Goal: Task Accomplishment & Management: Manage account settings

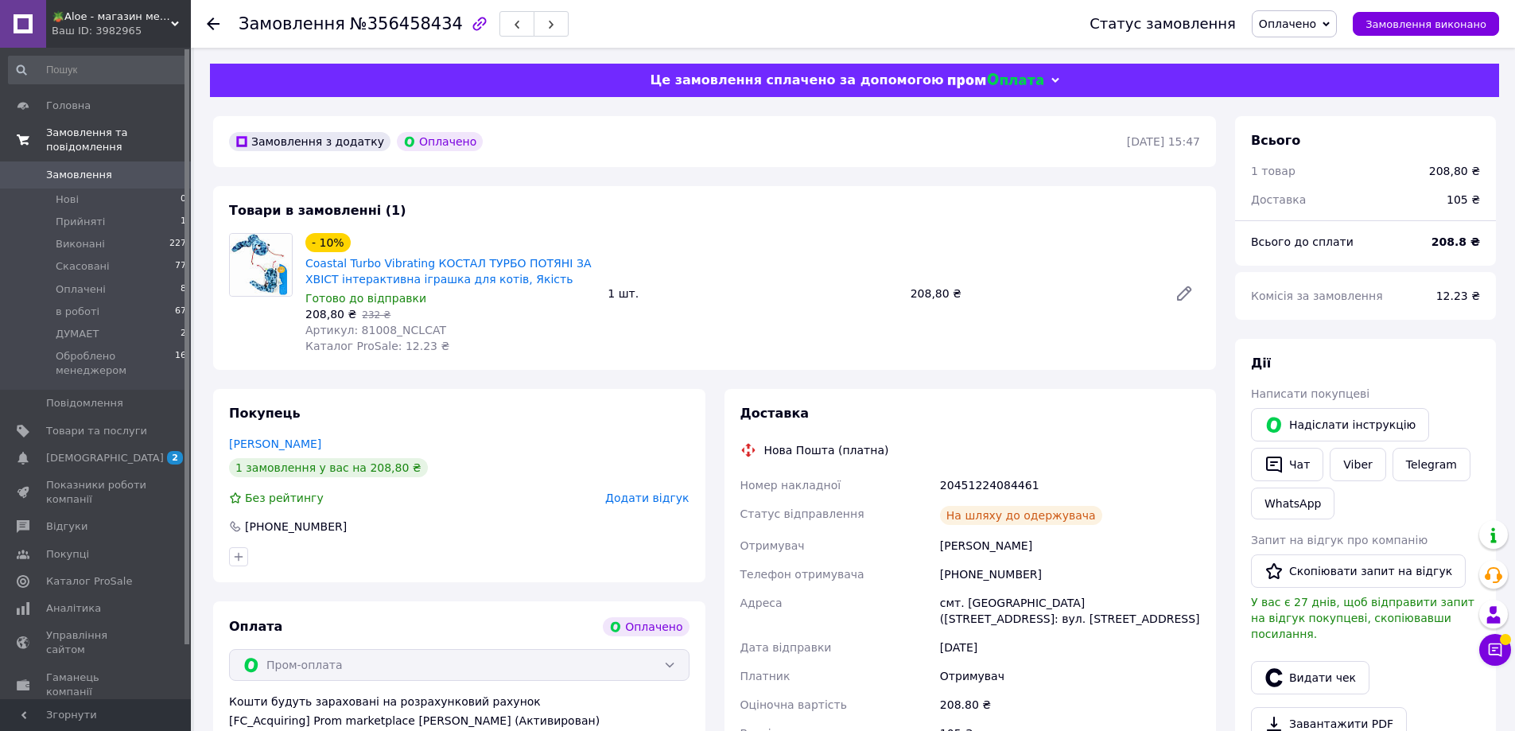
scroll to position [159, 0]
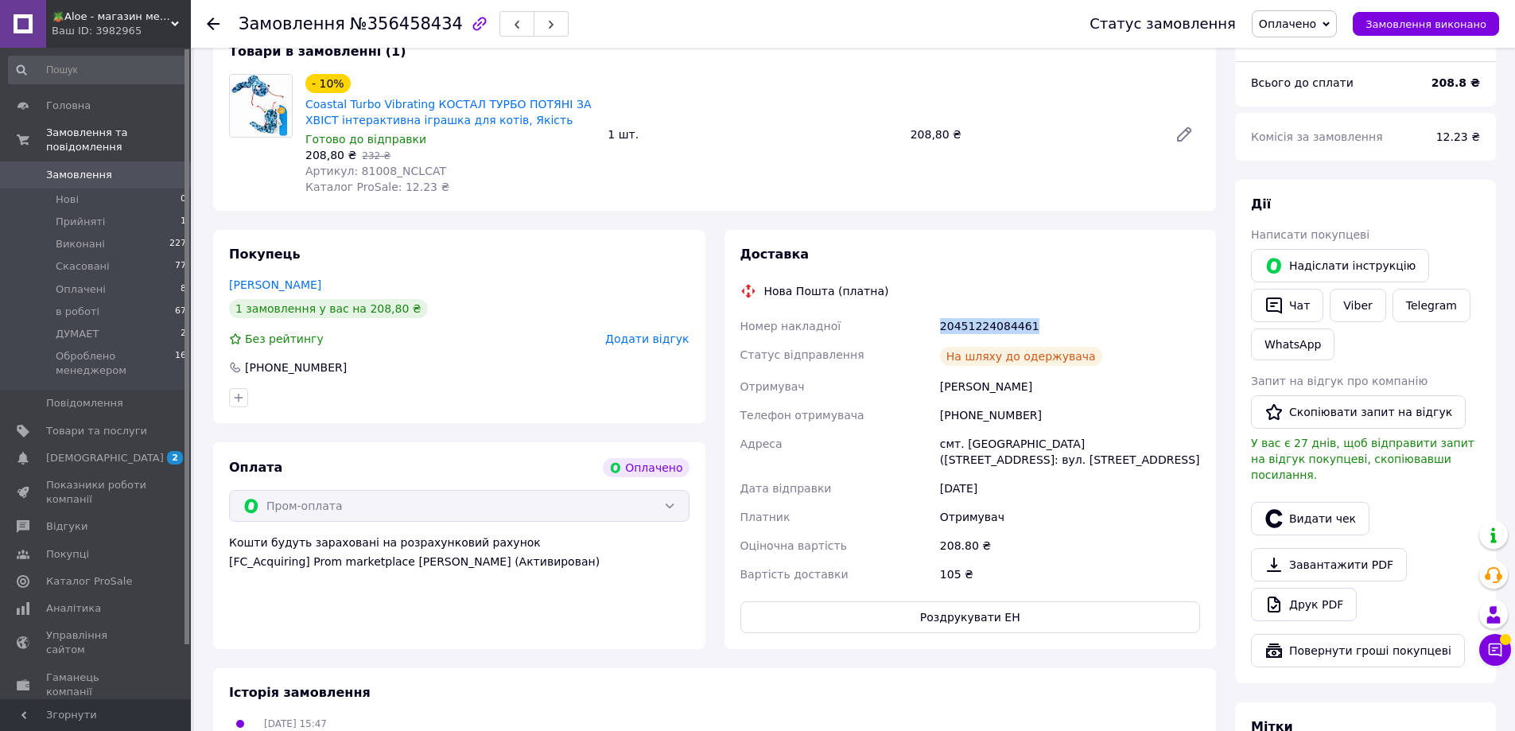
click at [71, 168] on span "Замовлення" at bounding box center [79, 175] width 66 height 14
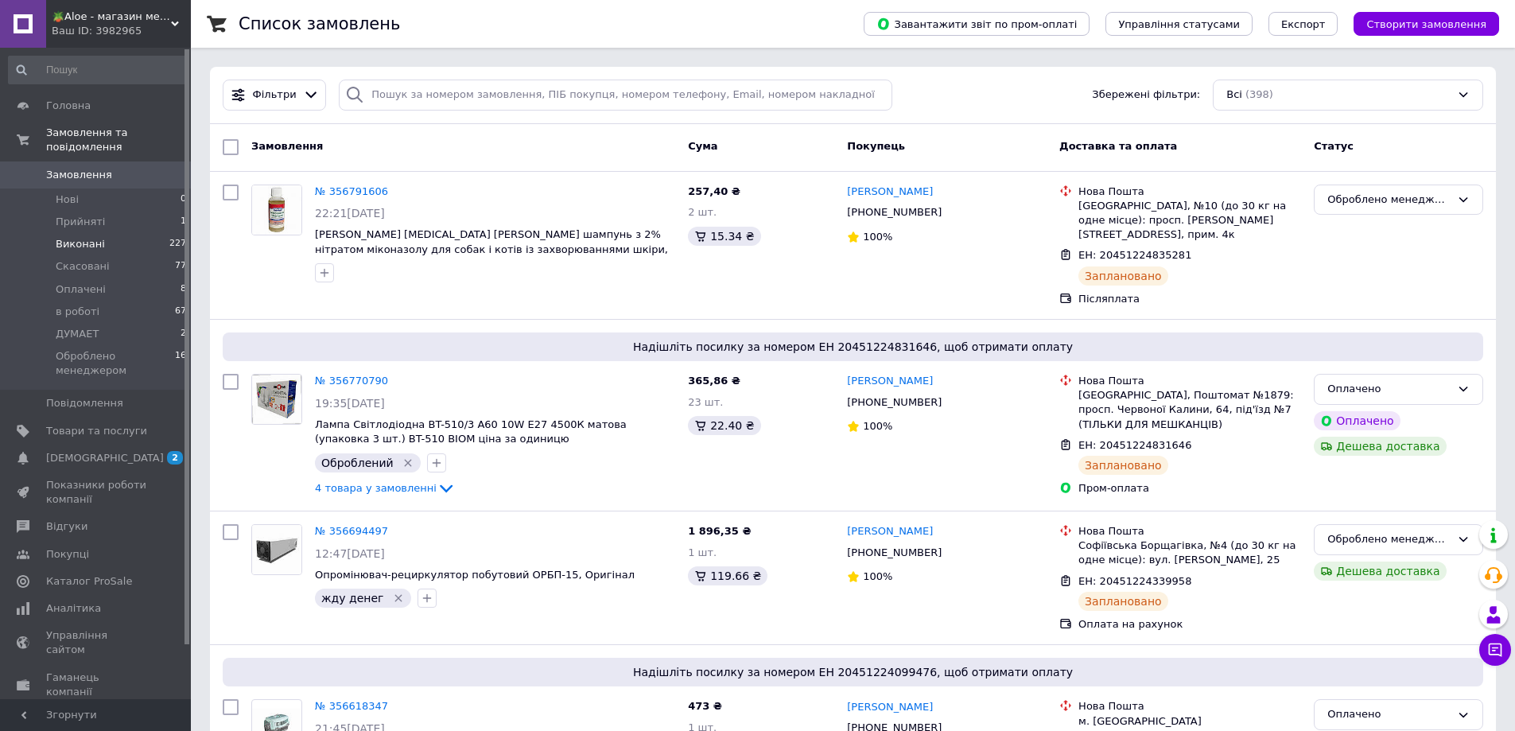
click at [91, 237] on span "Виконані" at bounding box center [80, 244] width 49 height 14
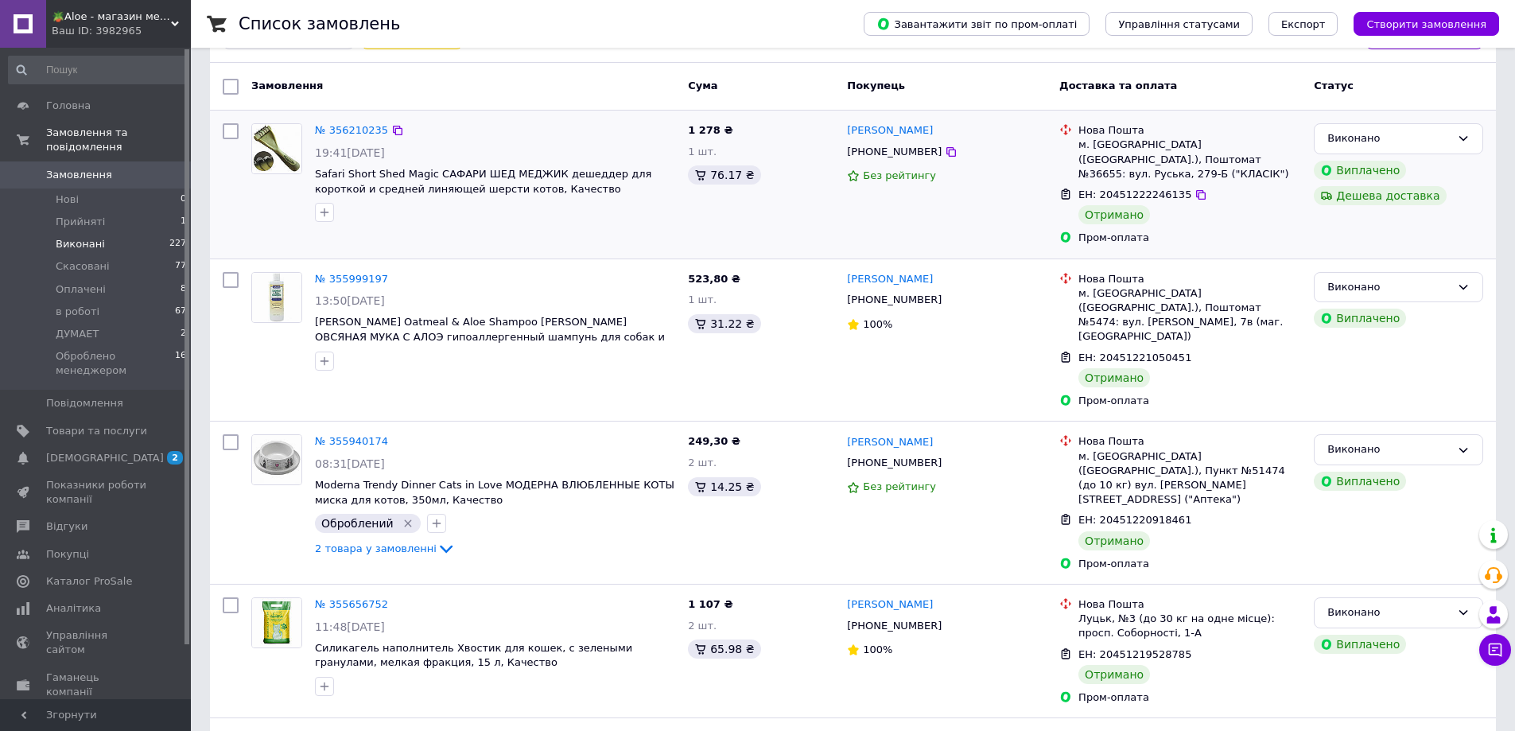
scroll to position [80, 0]
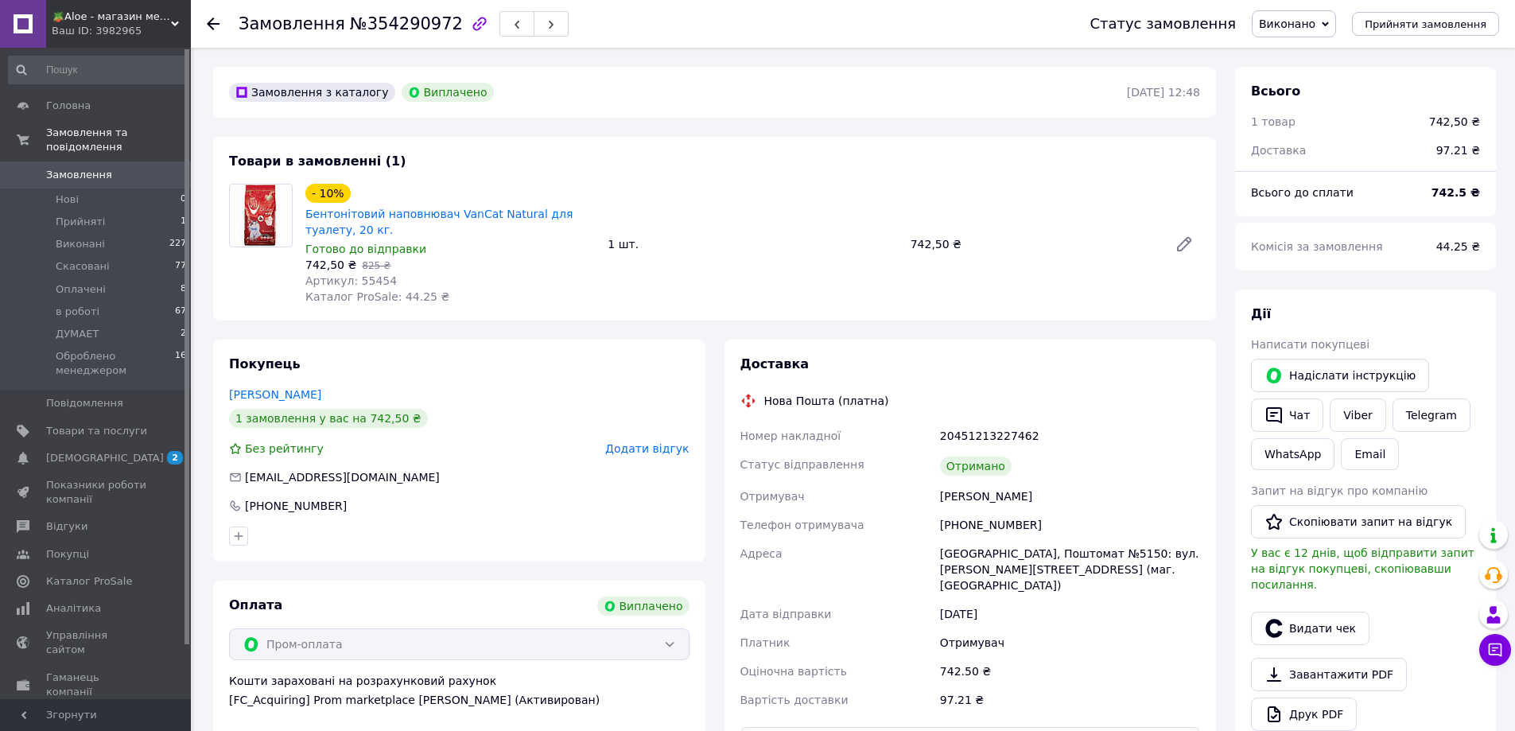
scroll to position [13, 0]
click at [1299, 618] on button "Видати чек" at bounding box center [1310, 627] width 118 height 33
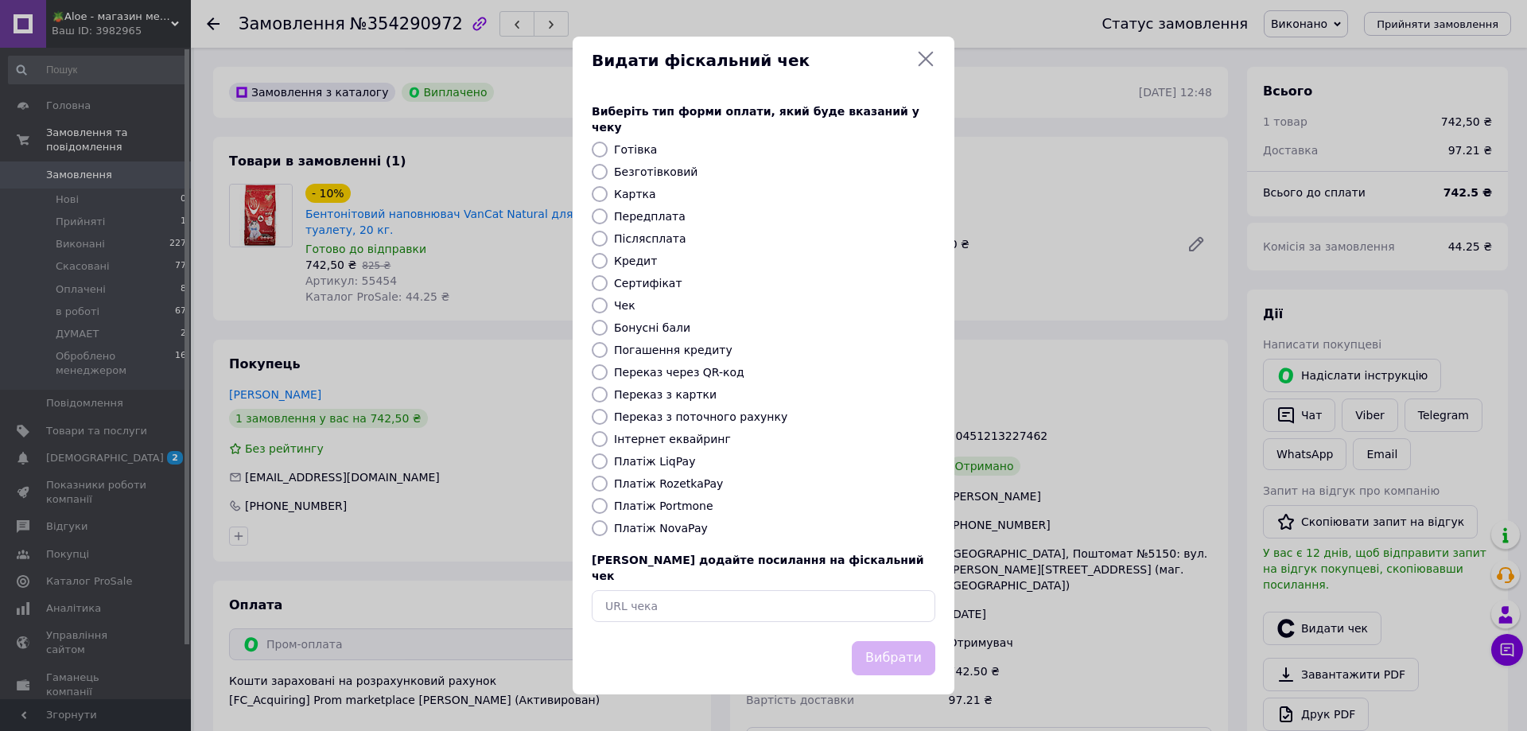
click at [651, 178] on label "Безготівковий" at bounding box center [655, 171] width 83 height 13
click at [608, 179] on input "Безготівковий" at bounding box center [600, 172] width 16 height 16
radio input "true"
click at [897, 641] on button "Вибрати" at bounding box center [893, 658] width 83 height 34
click at [887, 641] on button "Вибрати" at bounding box center [893, 658] width 83 height 34
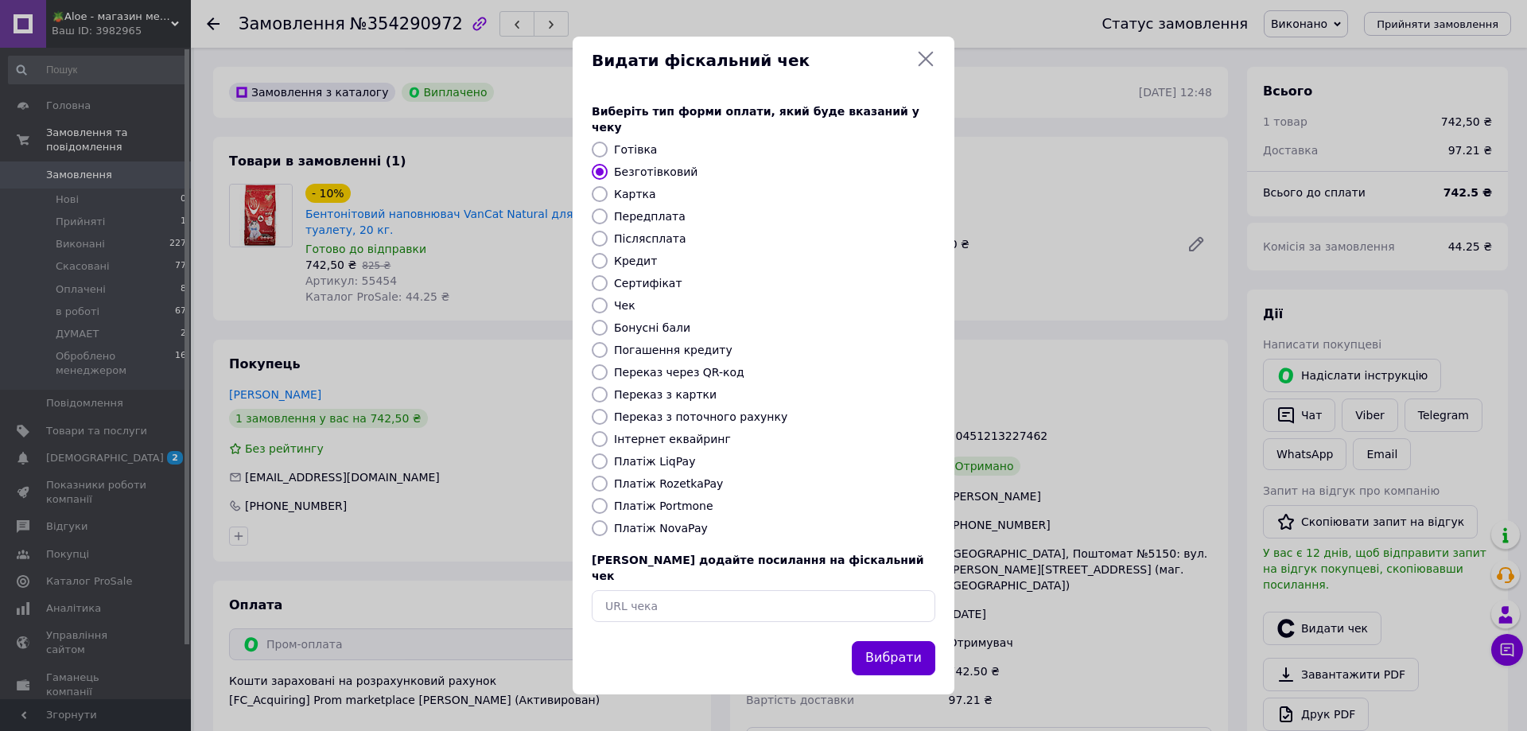
click at [924, 651] on button "Вибрати" at bounding box center [893, 658] width 83 height 34
click at [910, 643] on button "Вибрати" at bounding box center [893, 658] width 83 height 34
click at [937, 72] on div "Видати фіскальний чек" at bounding box center [764, 61] width 382 height 49
click at [932, 68] on icon at bounding box center [925, 58] width 19 height 19
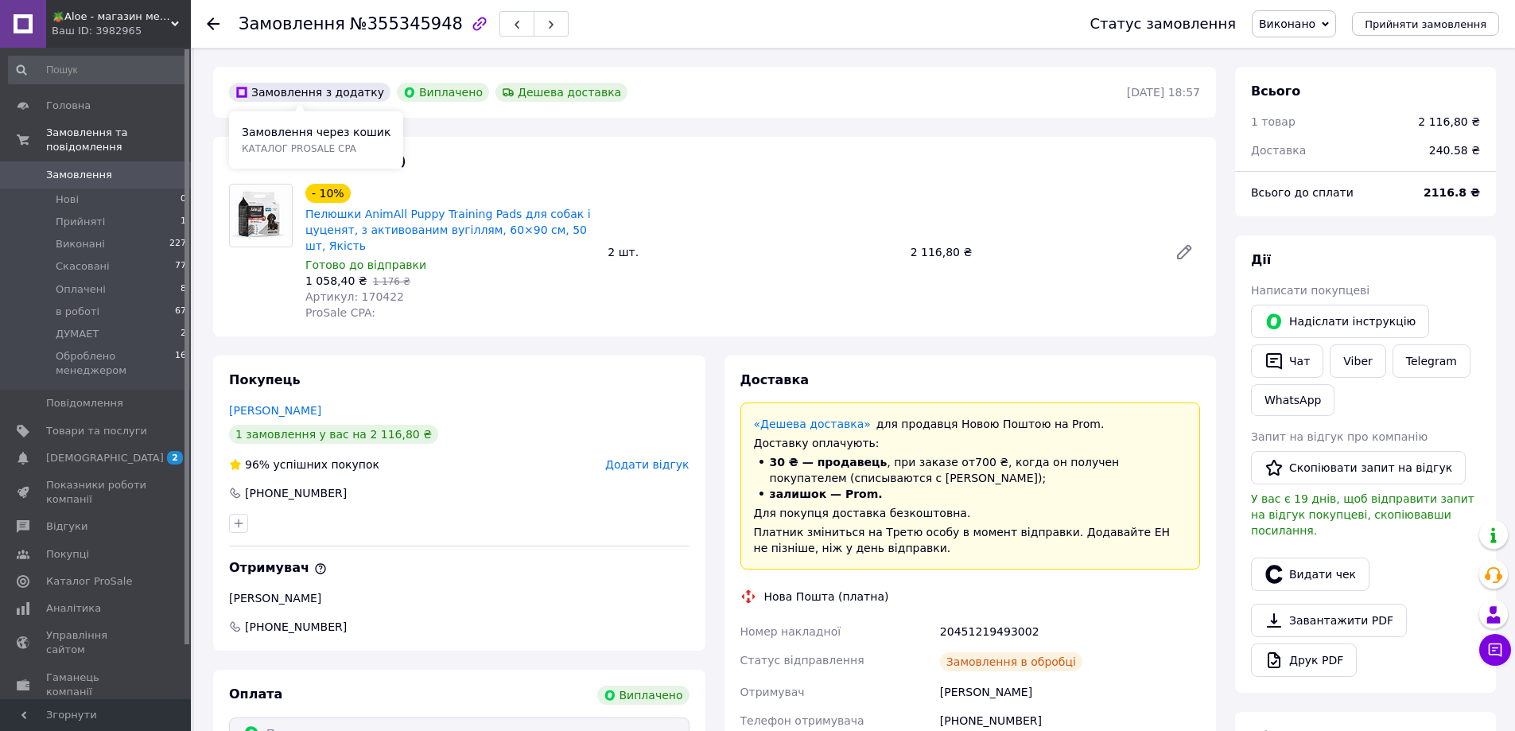
scroll to position [13, 0]
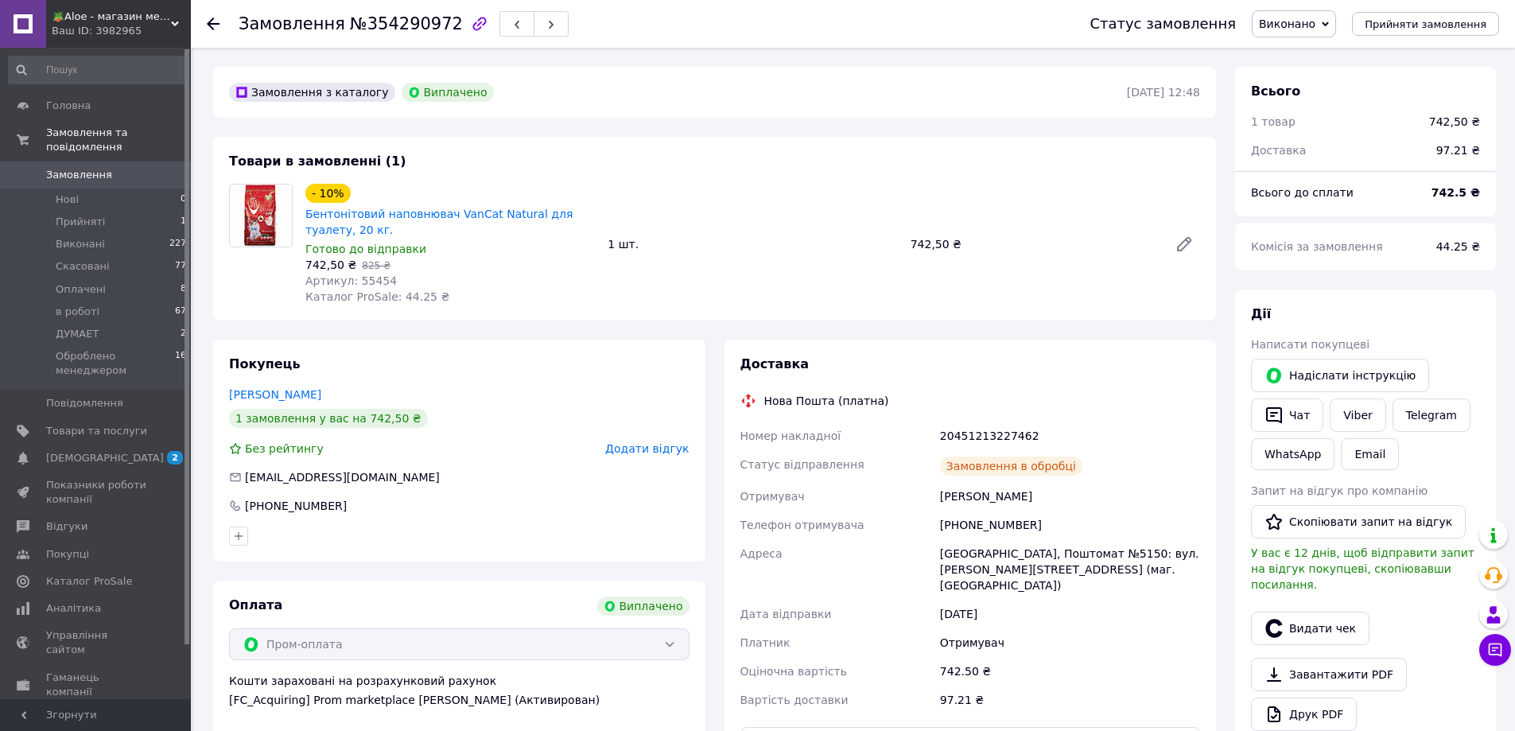
scroll to position [13, 0]
click at [1323, 614] on button "Видати чек" at bounding box center [1310, 627] width 118 height 33
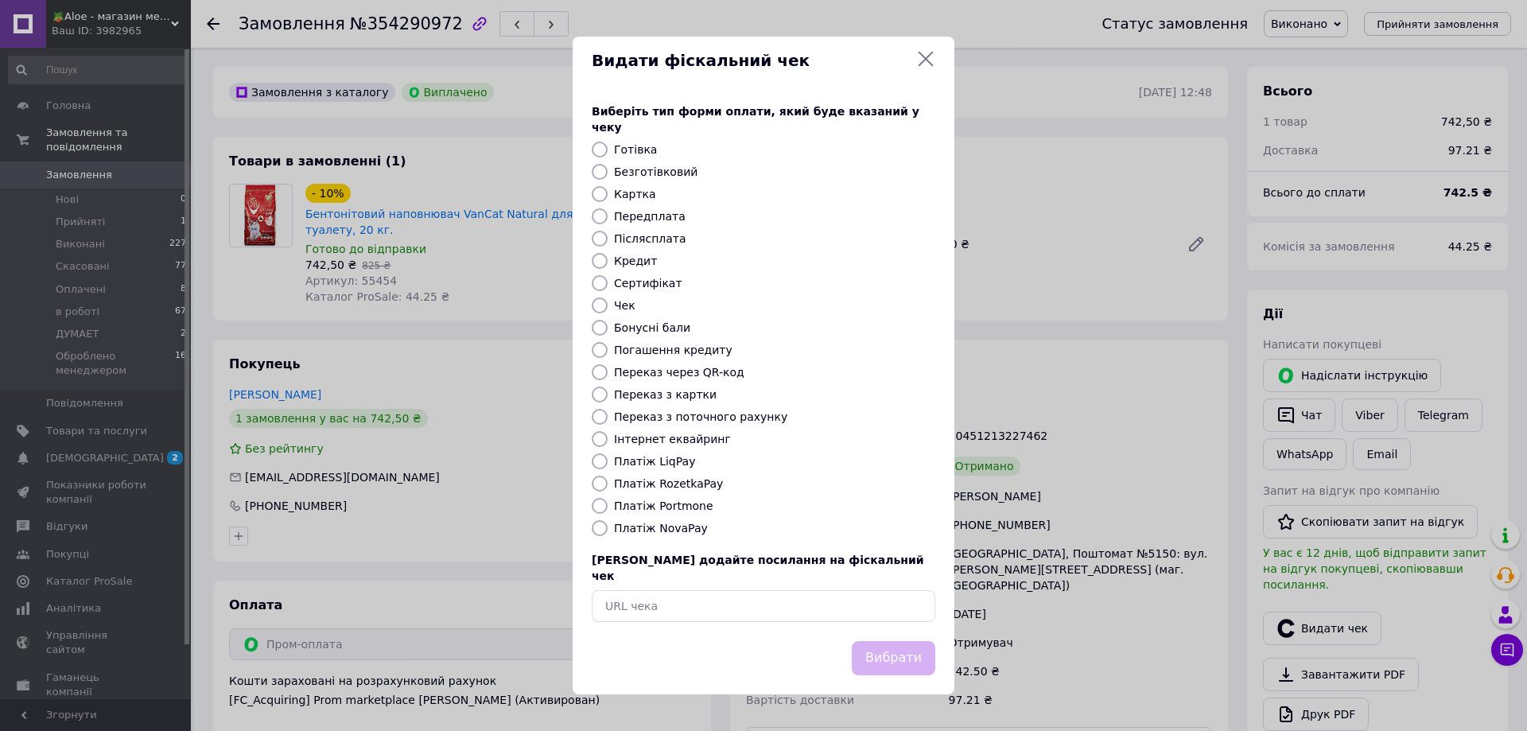
click at [677, 170] on label "Безготівковий" at bounding box center [655, 171] width 83 height 13
click at [608, 170] on input "Безготівковий" at bounding box center [600, 172] width 16 height 16
radio input "true"
click at [891, 641] on button "Вибрати" at bounding box center [893, 658] width 83 height 34
click at [501, 126] on div "Видати фіскальний чек Виберіть тип форми оплати, який буде вказаний у чеку Готі…" at bounding box center [763, 365] width 1527 height 731
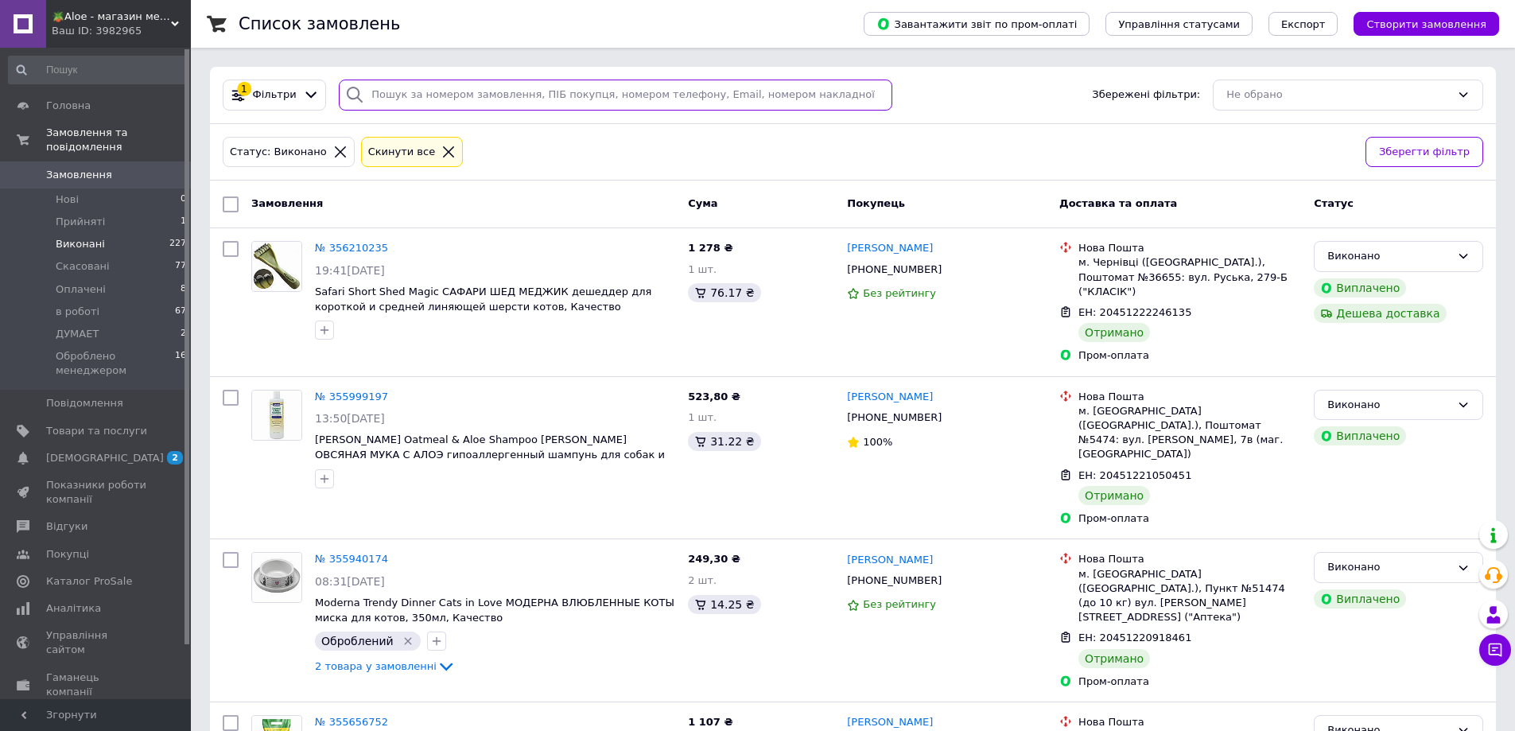
click at [482, 99] on input "search" at bounding box center [615, 95] width 553 height 31
click at [441, 145] on icon at bounding box center [448, 152] width 14 height 14
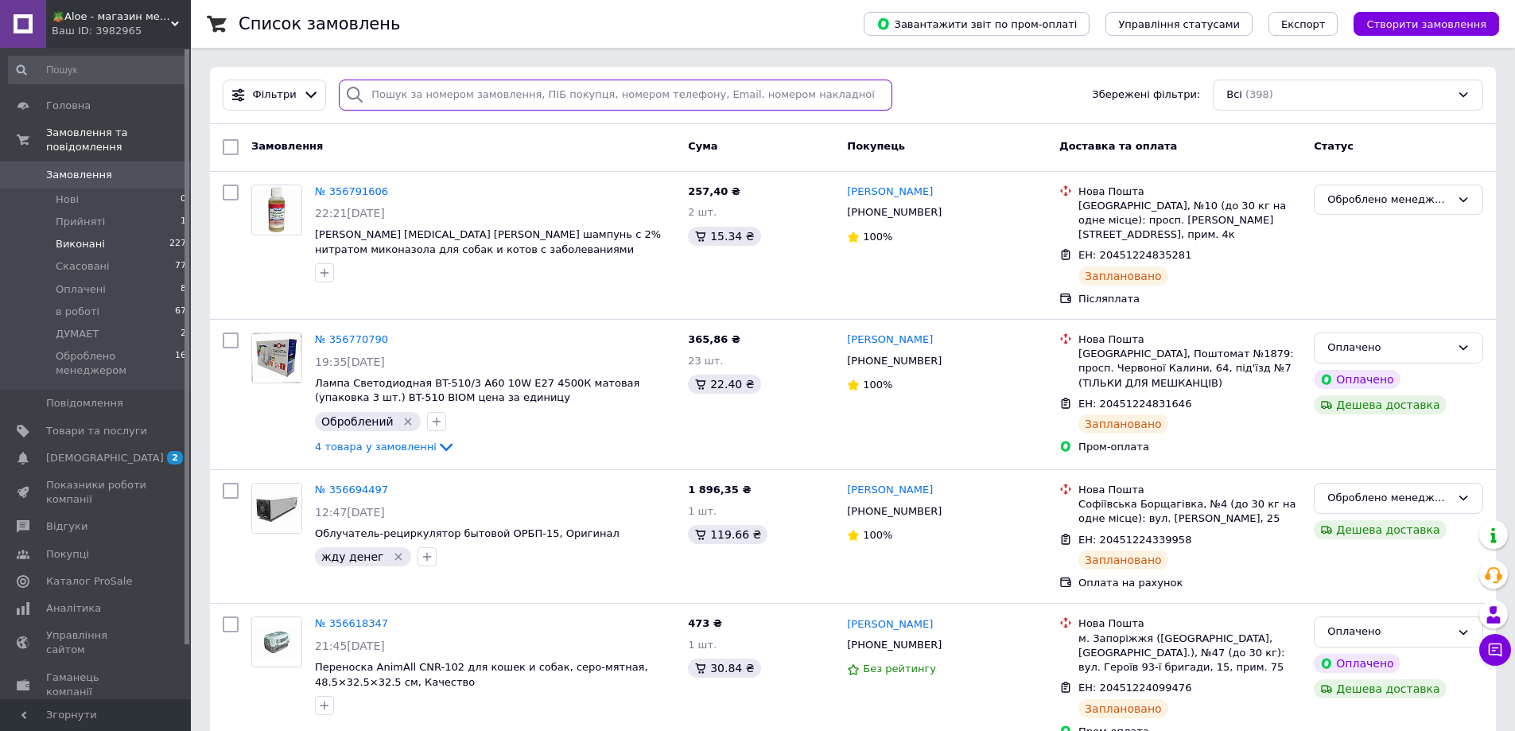
click at [457, 95] on input "search" at bounding box center [615, 95] width 553 height 31
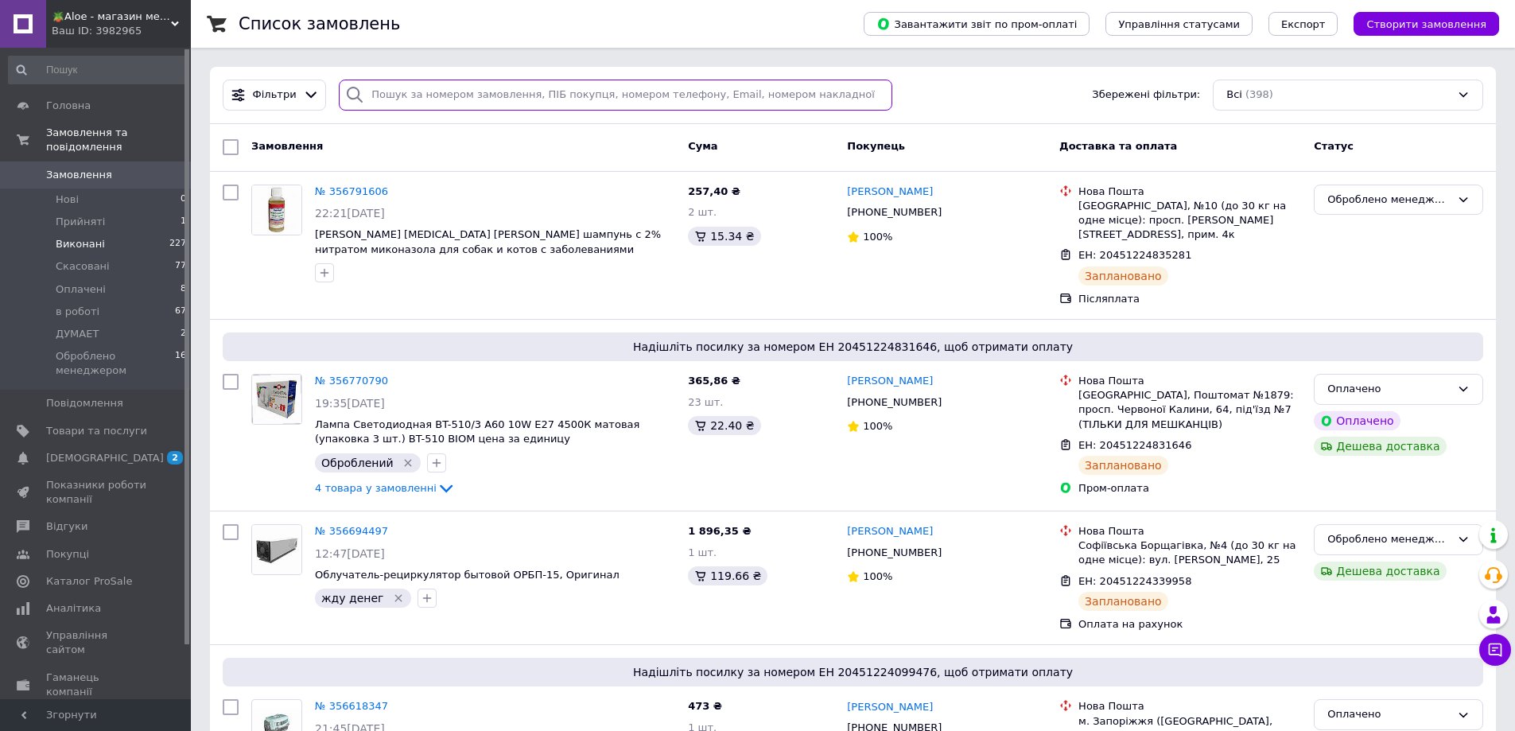
paste input "355885303"
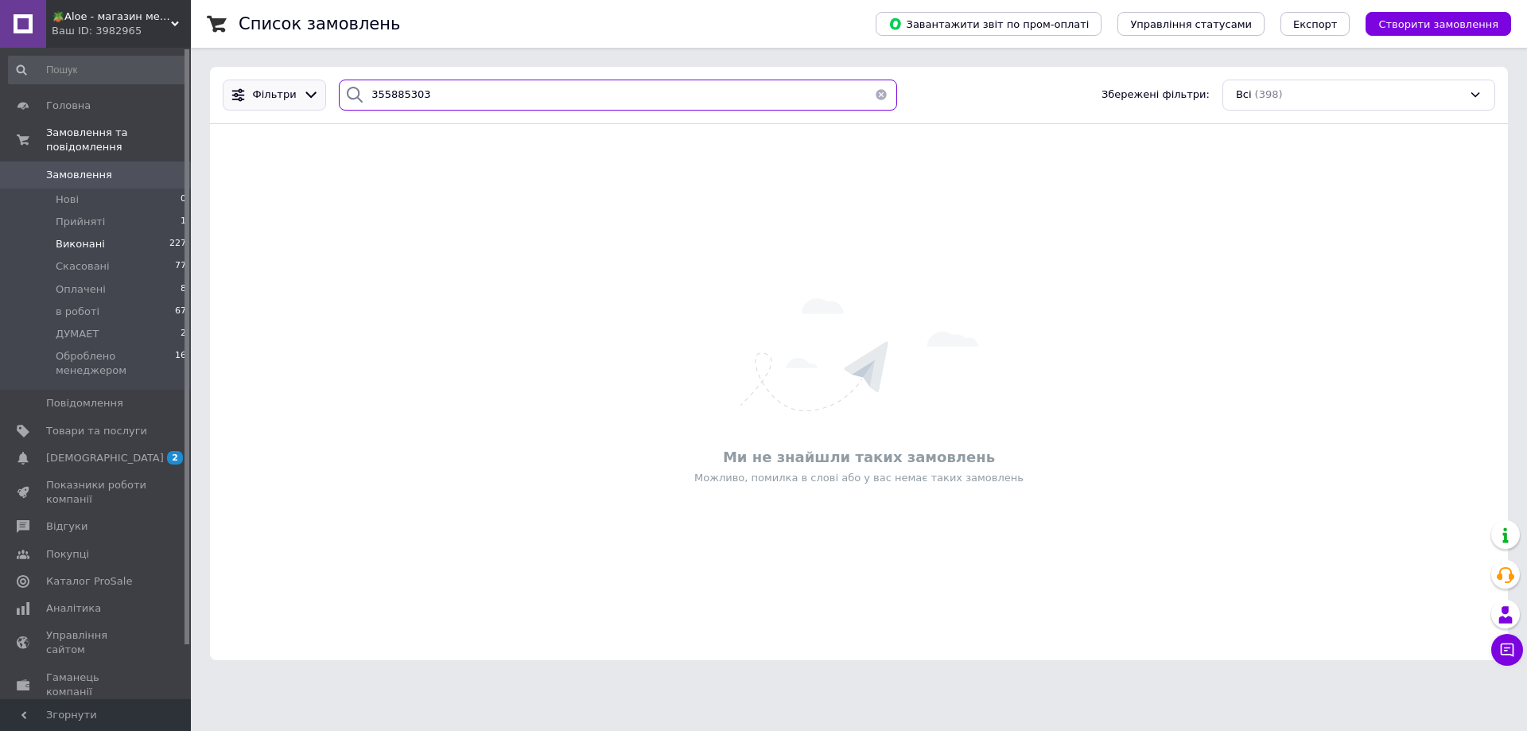
drag, startPoint x: 418, startPoint y: 103, endPoint x: 272, endPoint y: 101, distance: 146.3
click at [272, 102] on div "Фільтри 355885303 Збережені фільтри: Всі (398)" at bounding box center [858, 95] width 1285 height 31
paste input "931709"
type input "355931709"
